Goal: Register for event/course

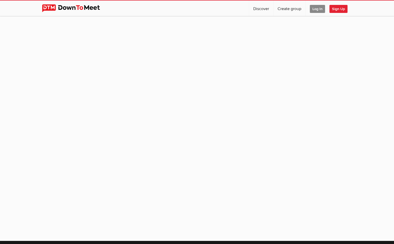
click at [318, 8] on span "Log In" at bounding box center [317, 9] width 15 height 8
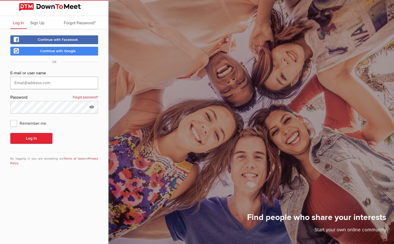
click at [27, 85] on input "text" at bounding box center [54, 83] width 88 height 12
type input "[EMAIL_ADDRESS][DOMAIN_NAME]"
click at [15, 123] on span "Remember me" at bounding box center [30, 122] width 41 height 9
click at [10, 118] on input "Remember me" at bounding box center [10, 118] width 0 height 0
checkbox input "true"
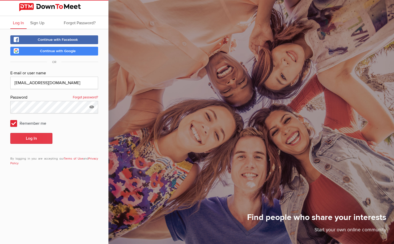
click at [25, 139] on button "Log In" at bounding box center [31, 138] width 42 height 11
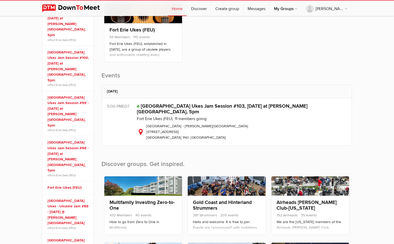
scroll to position [109, 0]
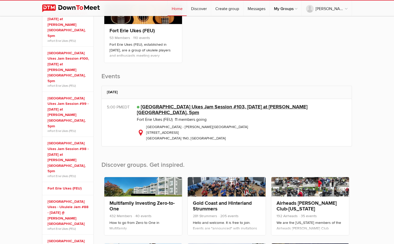
click at [182, 105] on link "[GEOGRAPHIC_DATA] Ukes Jam Session #103, [DATE] at [PERSON_NAME][GEOGRAPHIC_DAT…" at bounding box center [222, 110] width 171 height 12
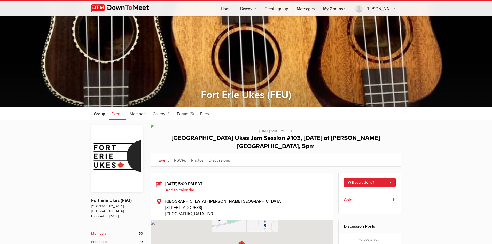
scroll to position [49, 0]
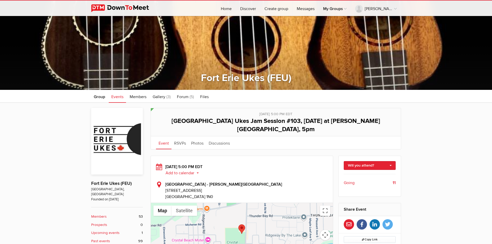
click at [350, 180] on span "Going" at bounding box center [348, 183] width 11 height 6
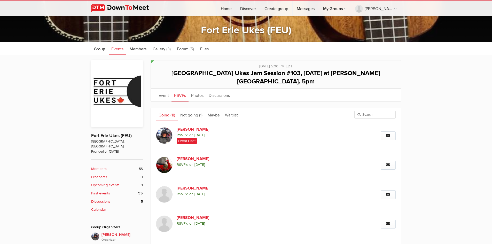
scroll to position [97, 0]
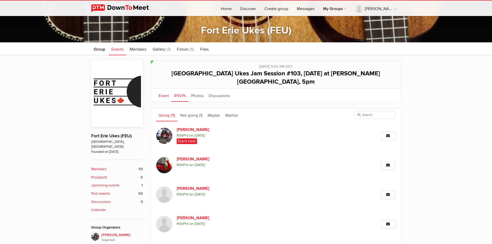
click at [166, 89] on link "Event" at bounding box center [163, 95] width 15 height 13
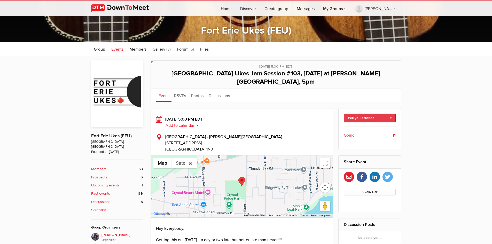
click at [390, 114] on link "Will you attend?" at bounding box center [369, 118] width 52 height 9
click at [363, 125] on link "I'm going" at bounding box center [369, 129] width 51 height 8
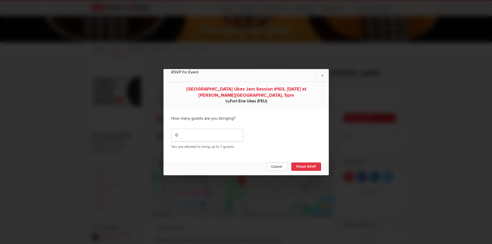
click at [302, 165] on button "Finish RSVP" at bounding box center [306, 166] width 30 height 8
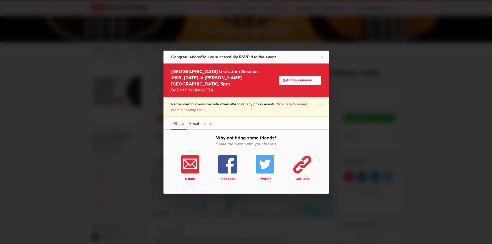
click at [320, 58] on link "×" at bounding box center [322, 56] width 13 height 13
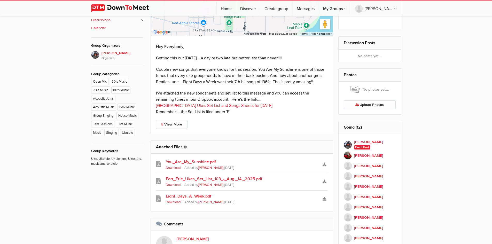
scroll to position [278, 0]
click at [214, 103] on link "[GEOGRAPHIC_DATA] Ukes Set List and Songs Sheets for [DATE]" at bounding box center [214, 105] width 116 height 5
click at [235, 175] on link "Fort_Erie_Ukes_Set_List_103_-_Aug._14,_2025.pdf" at bounding box center [242, 178] width 152 height 6
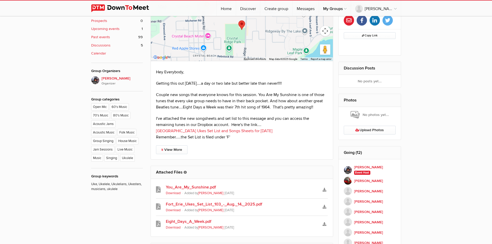
scroll to position [253, 0]
click at [224, 129] on link "[GEOGRAPHIC_DATA] Ukes Set List and Songs Sheets for [DATE]" at bounding box center [214, 131] width 116 height 5
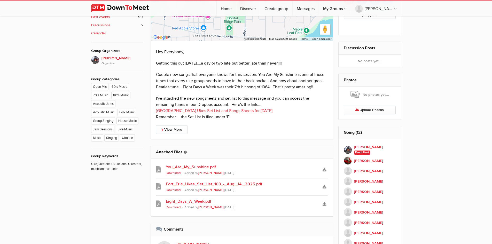
scroll to position [273, 0]
click at [175, 125] on link "View More" at bounding box center [171, 129] width 31 height 9
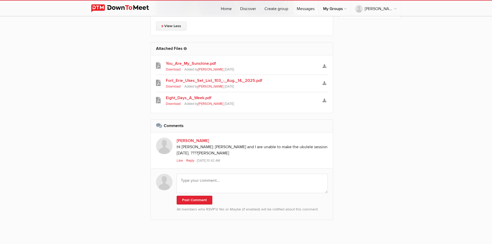
scroll to position [569, 0]
click at [201, 77] on link "Fort_Erie_Ukes_Set_List_103_-_Aug._14,_2025.pdf" at bounding box center [242, 80] width 152 height 6
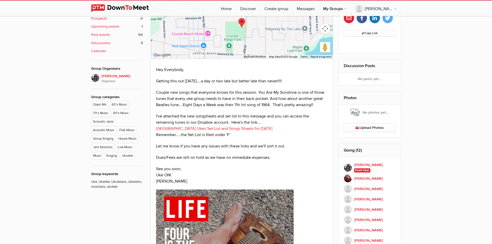
scroll to position [259, 0]
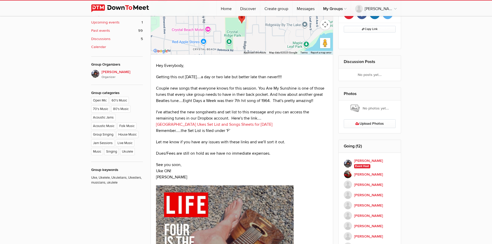
click at [204, 122] on link "[GEOGRAPHIC_DATA] Ukes Set List and Songs Sheets for [DATE]" at bounding box center [214, 124] width 116 height 5
